Goal: Task Accomplishment & Management: Use online tool/utility

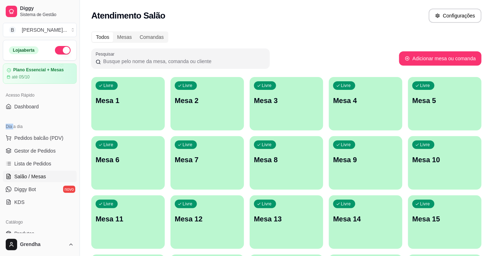
click at [75, 7] on link "Diggy Sistema de Gestão" at bounding box center [40, 11] width 74 height 17
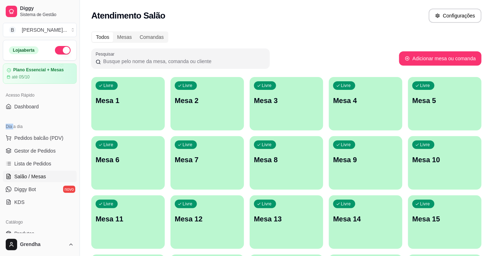
click at [75, 7] on link "Diggy Sistema de Gestão" at bounding box center [40, 11] width 74 height 17
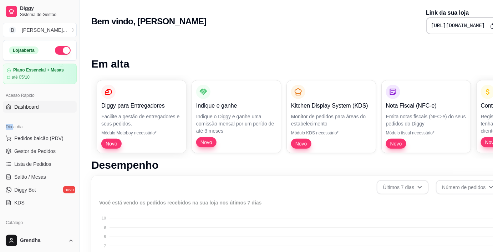
click at [75, 7] on link "Diggy Sistema de Gestão" at bounding box center [40, 11] width 74 height 17
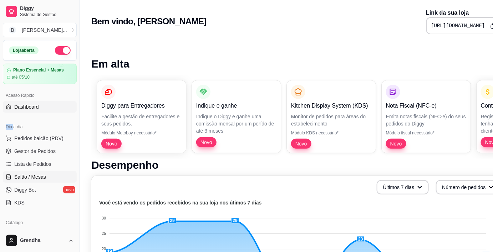
click at [48, 179] on link "Salão / Mesas" at bounding box center [40, 176] width 74 height 11
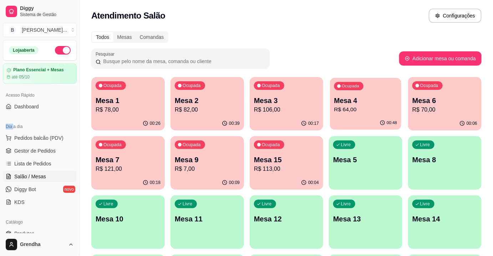
click at [343, 99] on p "Mesa 4" at bounding box center [366, 101] width 63 height 10
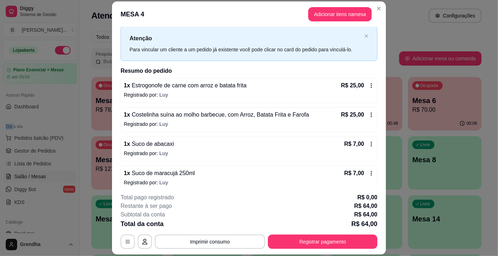
scroll to position [21, 0]
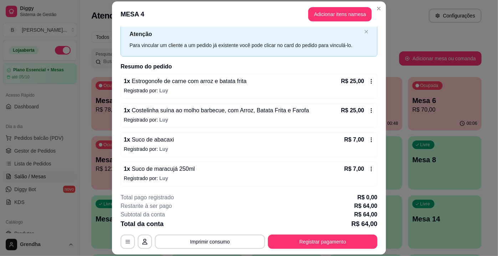
click at [160, 149] on span "Luy" at bounding box center [164, 149] width 9 height 6
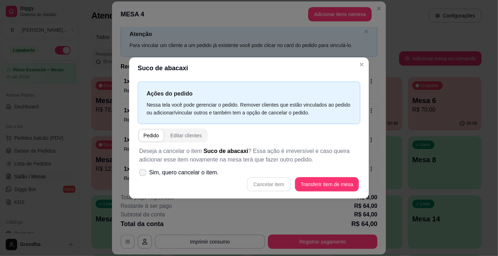
click at [141, 175] on span at bounding box center [142, 172] width 7 height 7
click at [141, 175] on input "Sim, quero cancelar o item." at bounding box center [141, 176] width 5 height 5
checkbox input "true"
click at [264, 185] on button "Cancelar item" at bounding box center [269, 184] width 44 height 14
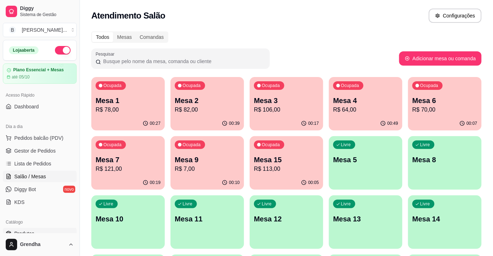
click at [34, 231] on span "Produtos" at bounding box center [24, 233] width 20 height 7
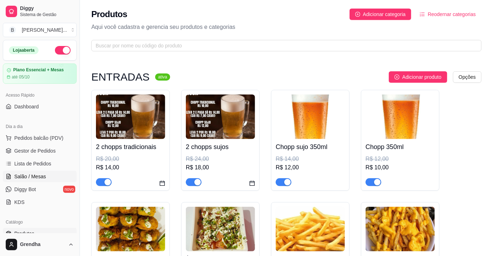
click at [39, 181] on link "Salão / Mesas" at bounding box center [40, 176] width 74 height 11
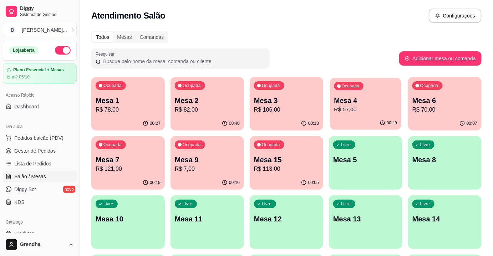
click at [375, 106] on p "R$ 57,00" at bounding box center [366, 110] width 63 height 8
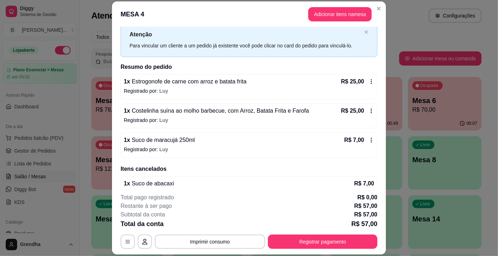
scroll to position [32, 0]
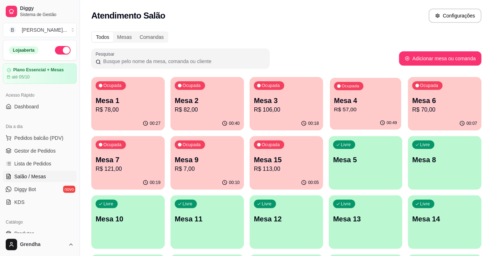
click at [336, 106] on p "R$ 57,00" at bounding box center [366, 110] width 63 height 8
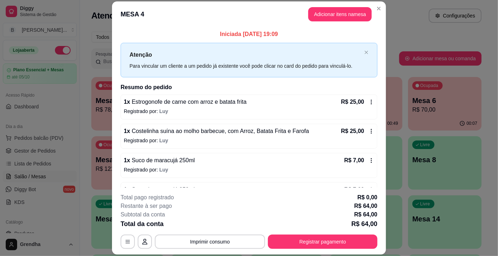
scroll to position [61, 0]
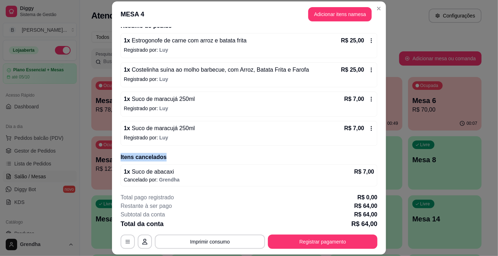
drag, startPoint x: 378, startPoint y: 156, endPoint x: 382, endPoint y: 136, distance: 20.4
click at [382, 136] on div "Iniciada [DATE] 19:09 Atenção Para vincular um cliente a um pedido já existente…" at bounding box center [249, 107] width 274 height 161
click at [214, 241] on button "Imprimir consumo" at bounding box center [210, 242] width 107 height 14
click at [209, 223] on button "IMPRESSORA" at bounding box center [210, 225] width 50 height 11
